Goal: Transaction & Acquisition: Purchase product/service

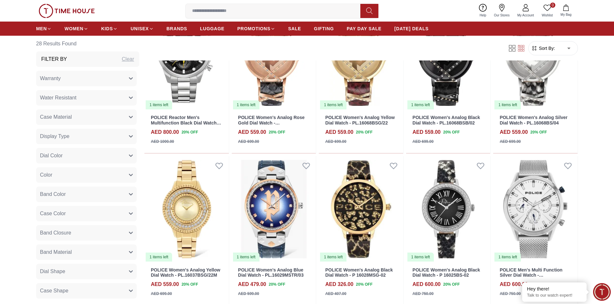
scroll to position [483, 0]
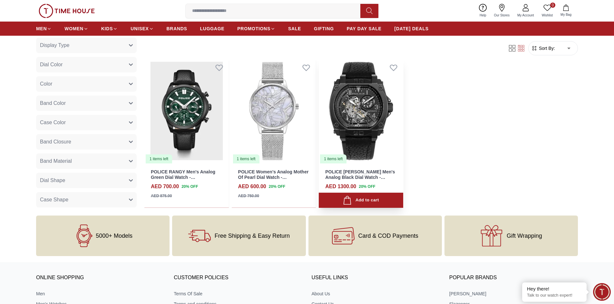
scroll to position [1160, 0]
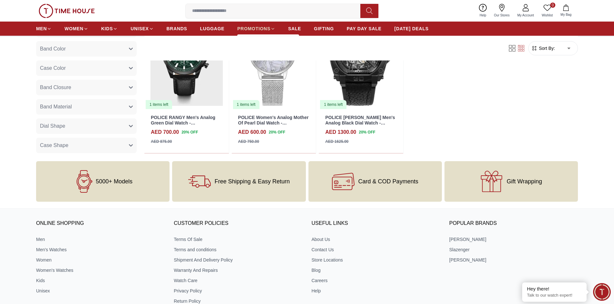
click at [265, 25] on link "PROMOTIONS" at bounding box center [256, 29] width 38 height 12
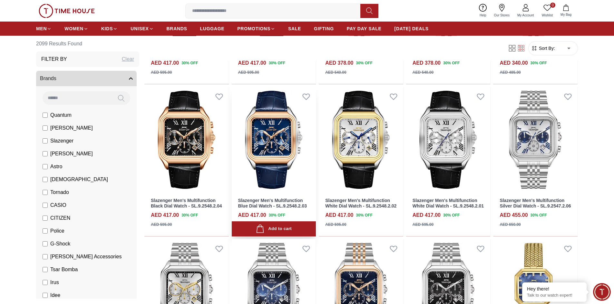
scroll to position [322, 0]
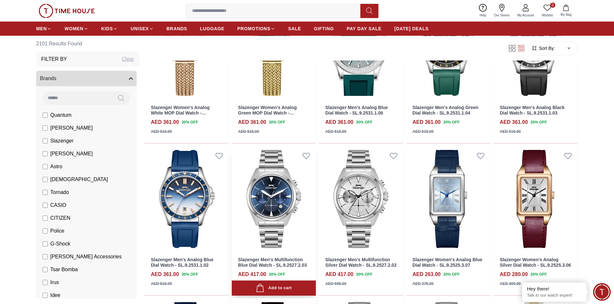
scroll to position [773, 0]
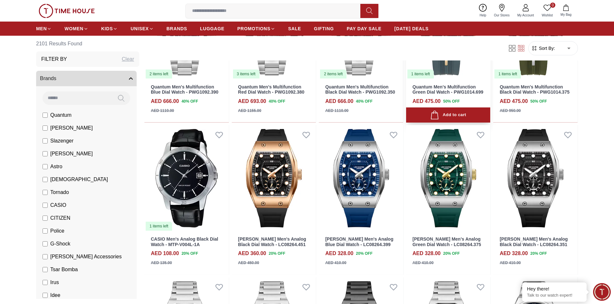
scroll to position [1514, 0]
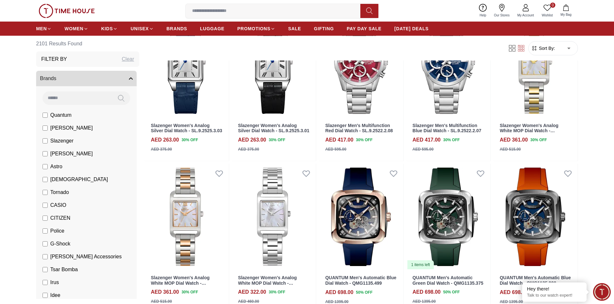
scroll to position [999, 0]
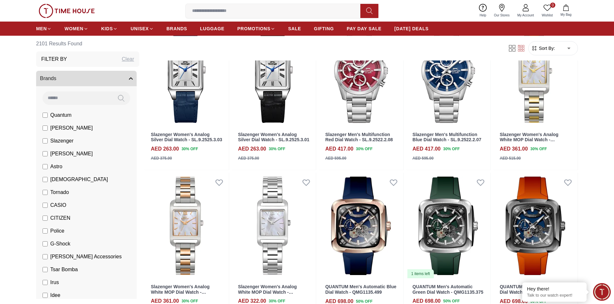
click at [504, 8] on icon at bounding box center [502, 8] width 8 height 8
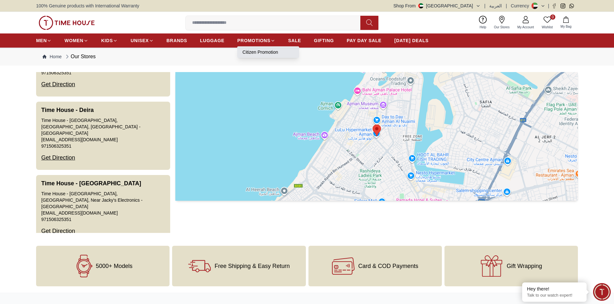
click at [257, 53] on link "Citizen Promotion" at bounding box center [268, 52] width 52 height 6
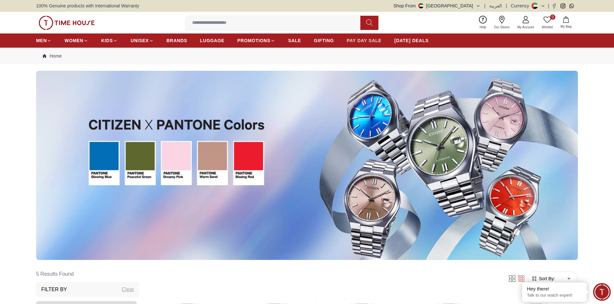
click at [363, 40] on span "PAY DAY SALE" at bounding box center [364, 40] width 35 height 6
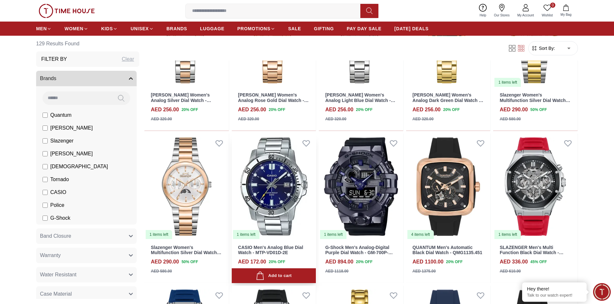
scroll to position [548, 0]
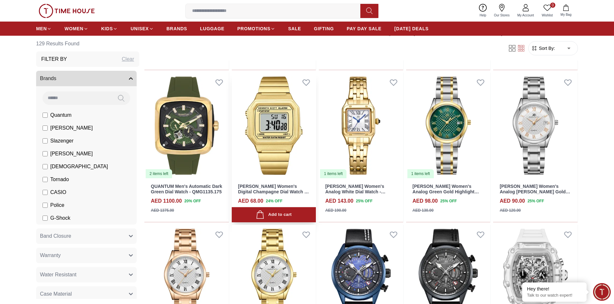
scroll to position [966, 0]
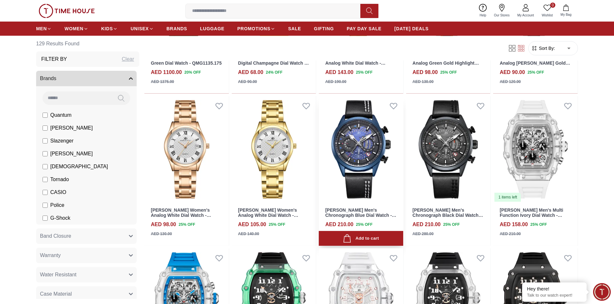
click at [375, 164] on img at bounding box center [361, 149] width 84 height 106
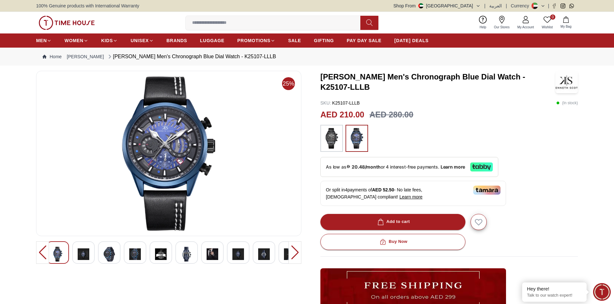
click at [80, 250] on img at bounding box center [84, 254] width 12 height 15
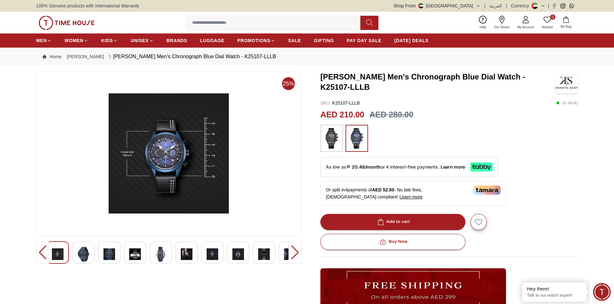
click at [91, 254] on div at bounding box center [83, 253] width 23 height 23
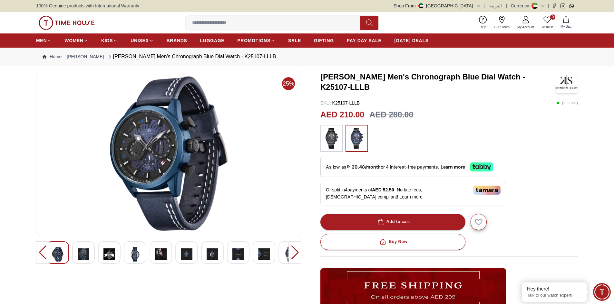
click at [116, 253] on div at bounding box center [109, 253] width 23 height 23
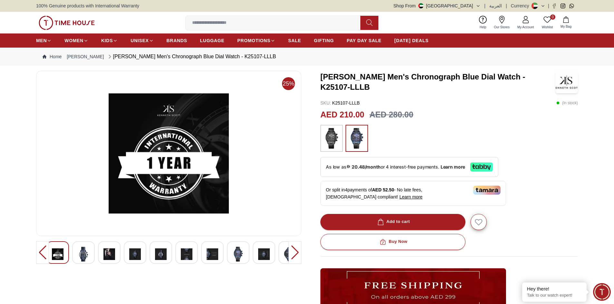
click at [295, 254] on div at bounding box center [294, 253] width 13 height 23
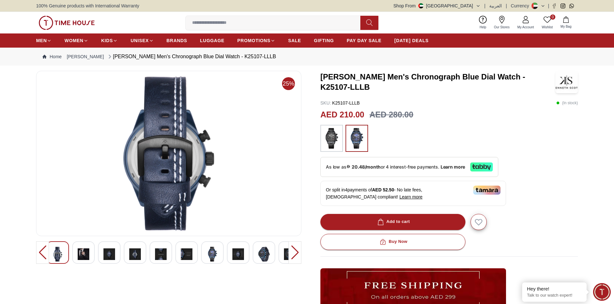
click at [295, 254] on div at bounding box center [294, 253] width 13 height 23
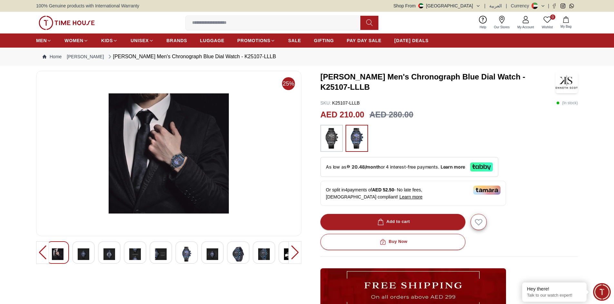
click at [295, 254] on div at bounding box center [294, 253] width 13 height 23
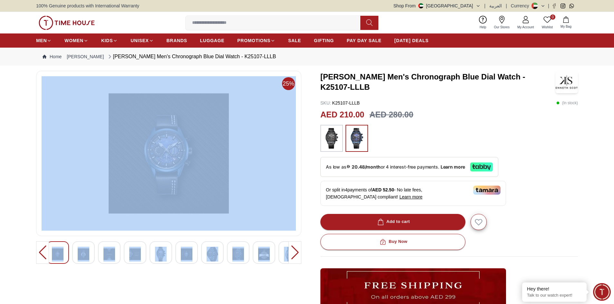
click at [295, 254] on div at bounding box center [294, 253] width 13 height 23
click at [308, 148] on div "25% [PERSON_NAME] Men's Chronograph Blue Dial Watch - K25107-LLLB SKU : K25107-…" at bounding box center [307, 231] width 542 height 321
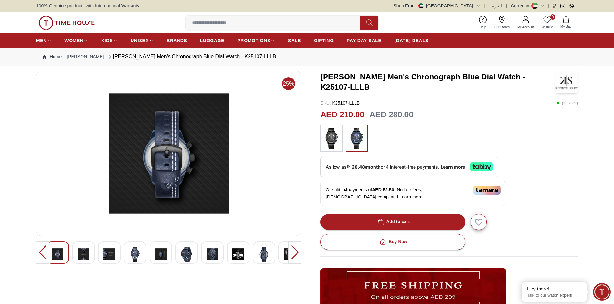
click at [293, 255] on div at bounding box center [294, 253] width 13 height 23
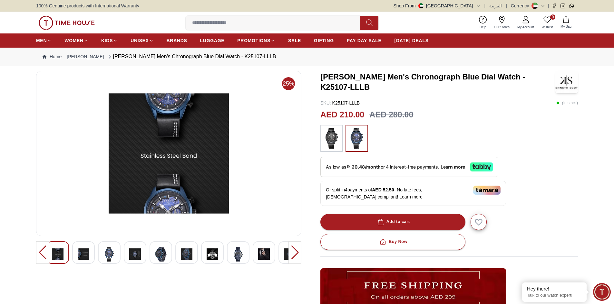
click at [293, 255] on div at bounding box center [294, 253] width 13 height 23
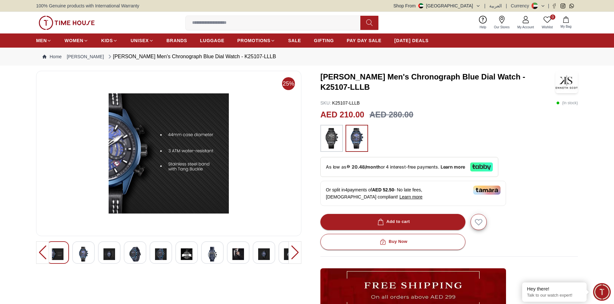
click at [293, 255] on div at bounding box center [294, 253] width 13 height 23
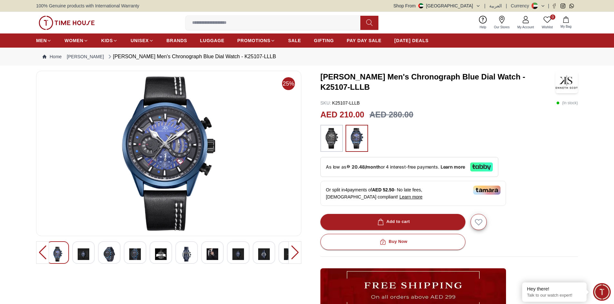
click at [293, 255] on div at bounding box center [294, 253] width 13 height 23
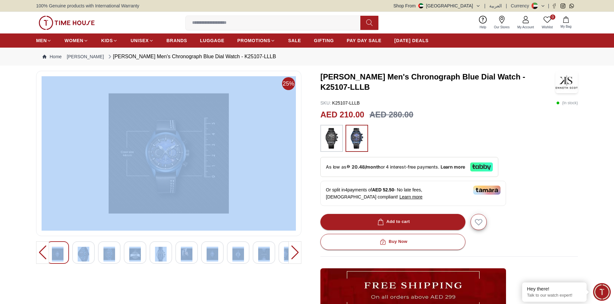
click at [293, 255] on div at bounding box center [294, 253] width 13 height 23
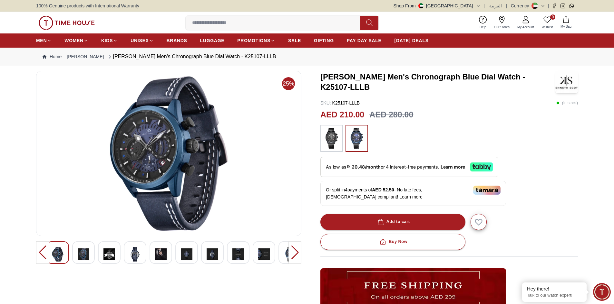
click at [311, 199] on div "25% [PERSON_NAME] Men's Chronograph Blue Dial Watch - K25107-LLLB SKU : K25107-…" at bounding box center [307, 231] width 542 height 321
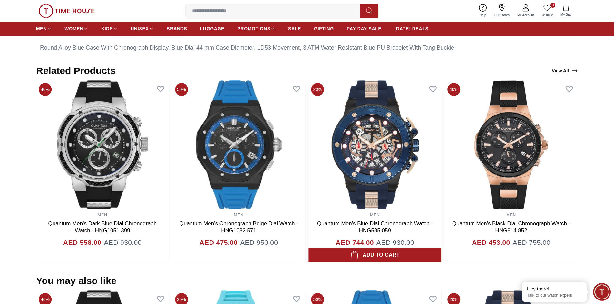
scroll to position [387, 0]
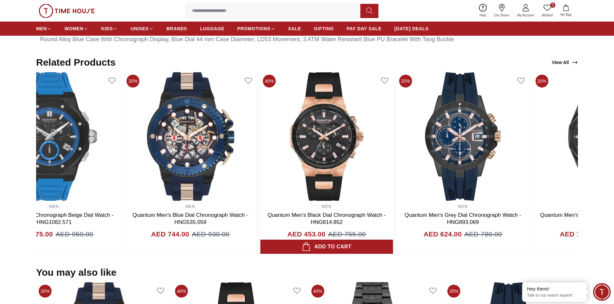
click at [294, 164] on img at bounding box center [326, 136] width 133 height 129
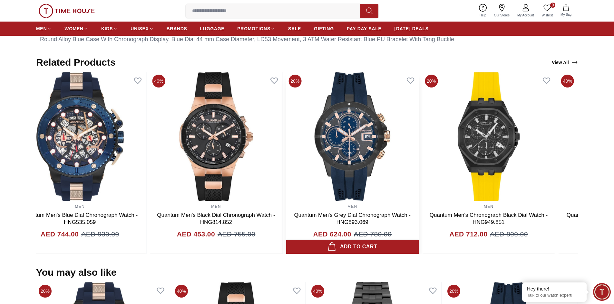
click at [321, 159] on img at bounding box center [352, 136] width 133 height 129
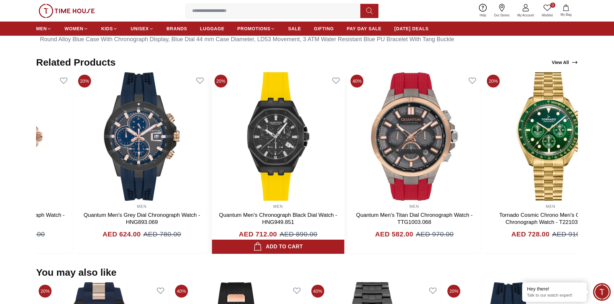
click at [286, 168] on img at bounding box center [278, 136] width 133 height 129
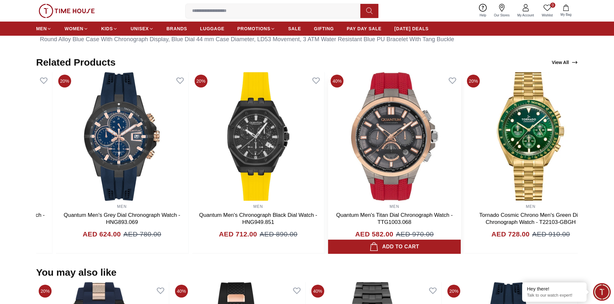
click at [376, 170] on img at bounding box center [394, 136] width 133 height 129
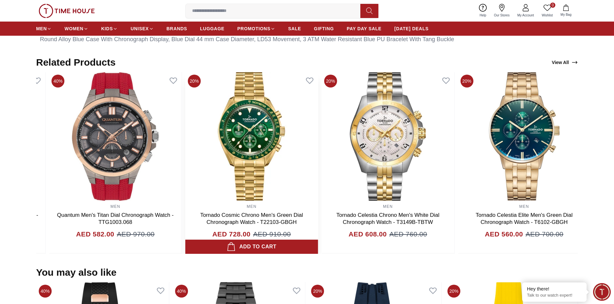
click at [242, 162] on img at bounding box center [251, 136] width 133 height 129
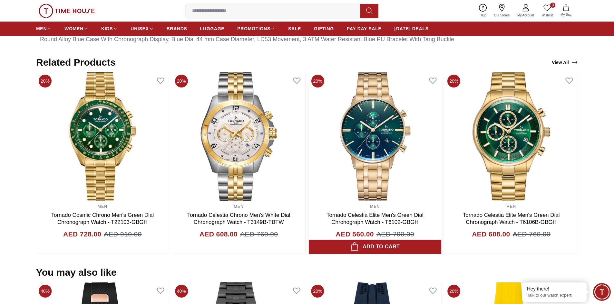
click at [309, 157] on img at bounding box center [375, 136] width 133 height 129
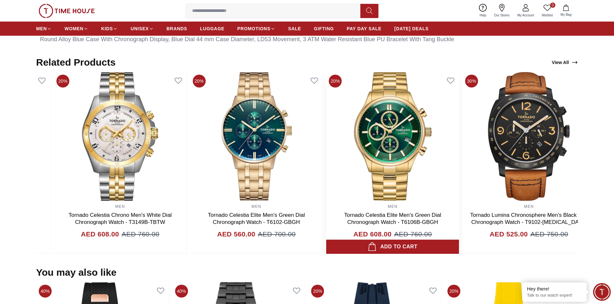
click at [326, 158] on img at bounding box center [392, 136] width 133 height 129
